Goal: Information Seeking & Learning: Learn about a topic

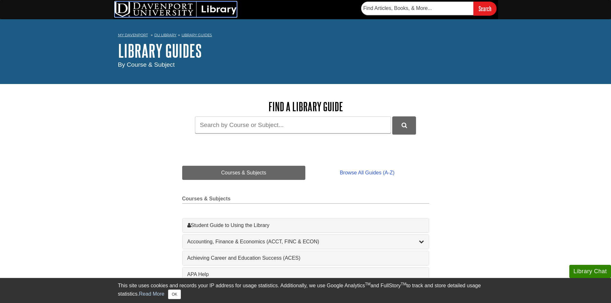
click at [222, 9] on img at bounding box center [176, 9] width 122 height 15
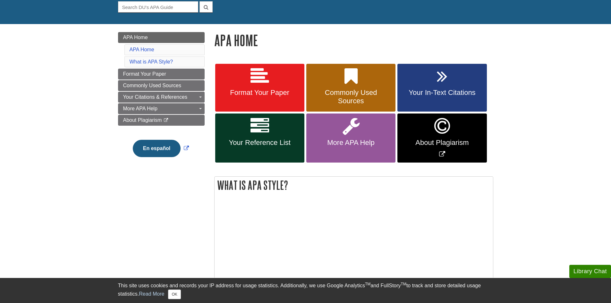
scroll to position [64, 0]
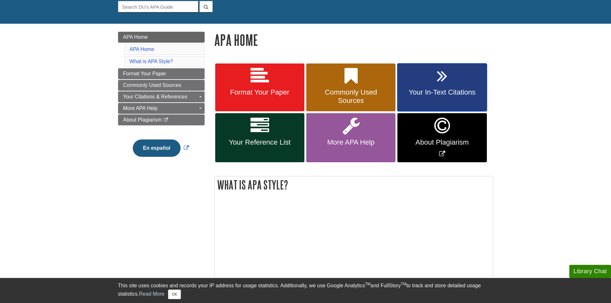
click at [458, 97] on link "Your In-Text Citations" at bounding box center [441, 87] width 89 height 48
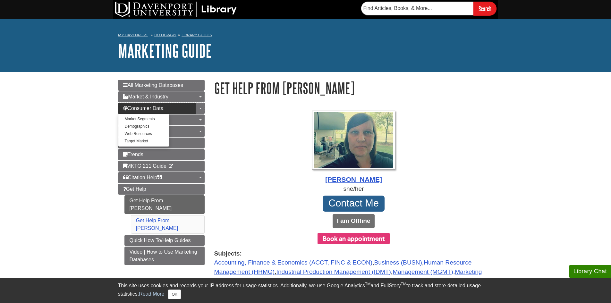
click at [174, 108] on link "Consumer Data" at bounding box center [161, 108] width 87 height 11
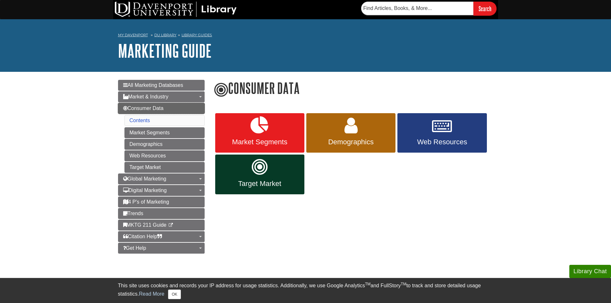
click at [186, 106] on link "Consumer Data" at bounding box center [161, 108] width 87 height 11
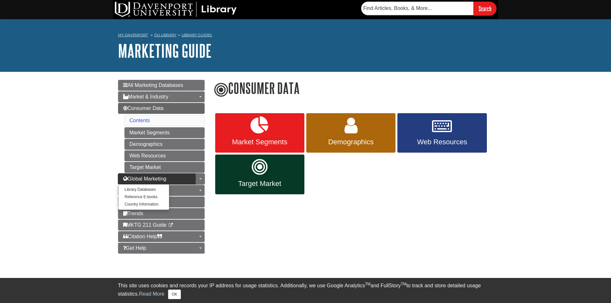
click at [148, 174] on link "Global Marketing" at bounding box center [161, 178] width 87 height 11
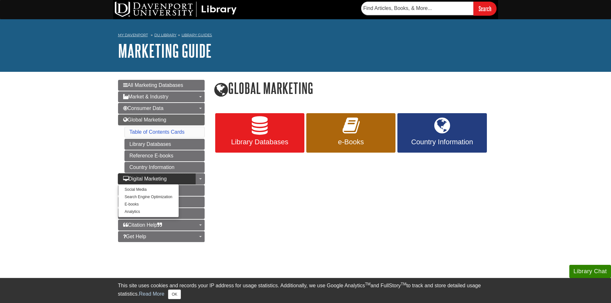
click at [184, 179] on link "Digital Marketing" at bounding box center [161, 178] width 87 height 11
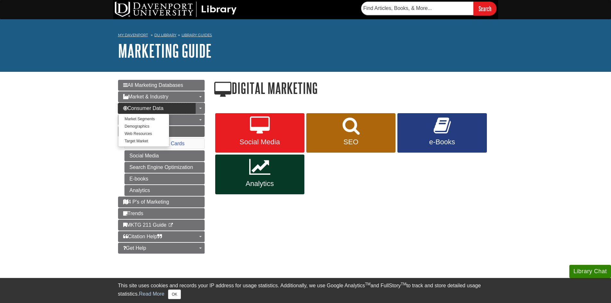
click at [177, 112] on link "Consumer Data" at bounding box center [161, 108] width 87 height 11
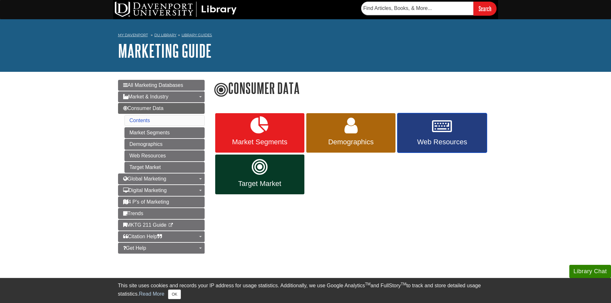
click at [417, 126] on link "Web Resources" at bounding box center [441, 133] width 89 height 40
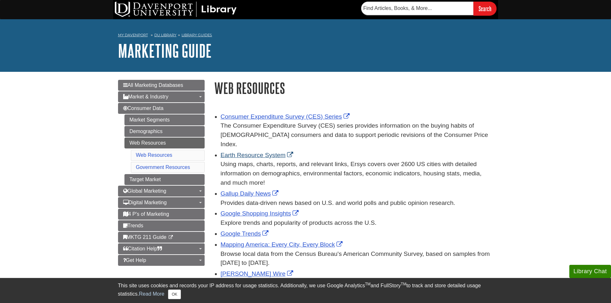
scroll to position [32, 0]
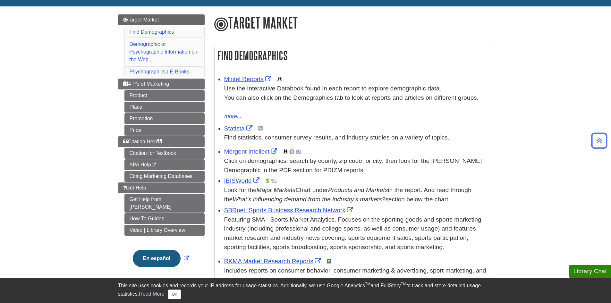
scroll to position [64, 0]
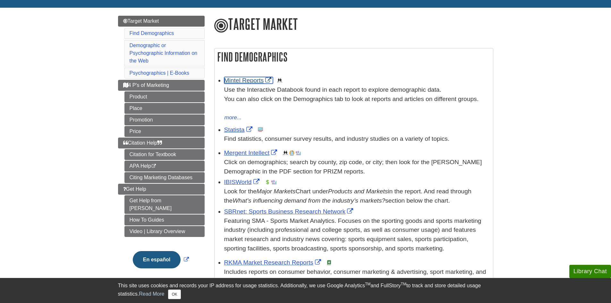
click at [241, 80] on link "Mintel Reports" at bounding box center [248, 80] width 49 height 7
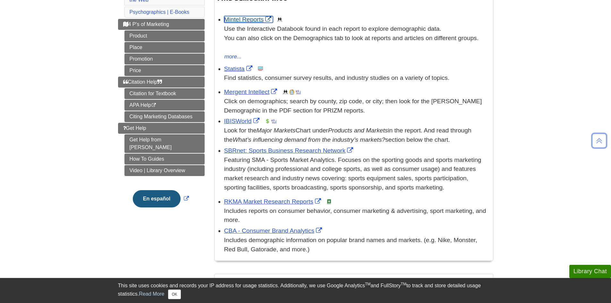
scroll to position [128, 0]
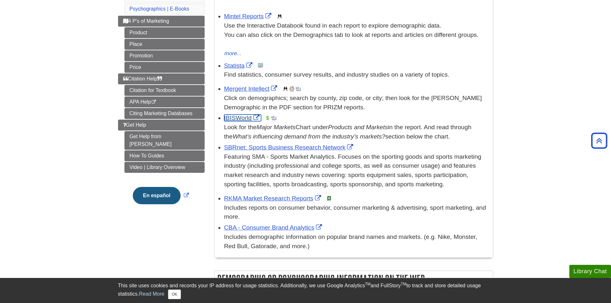
click at [246, 120] on link "IBISWorld" at bounding box center [242, 117] width 37 height 7
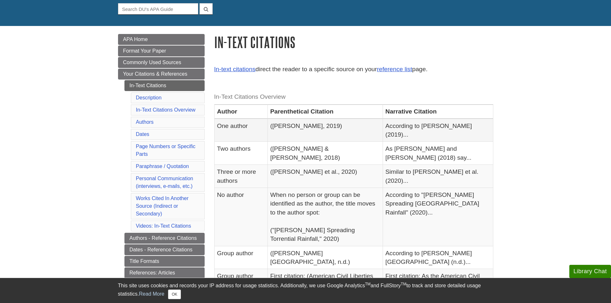
scroll to position [64, 0]
